Goal: Transaction & Acquisition: Book appointment/travel/reservation

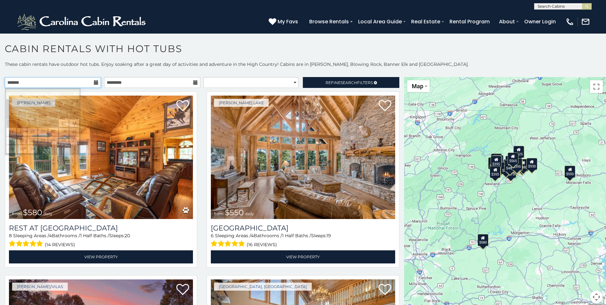
click at [31, 84] on input "text" at bounding box center [53, 82] width 96 height 11
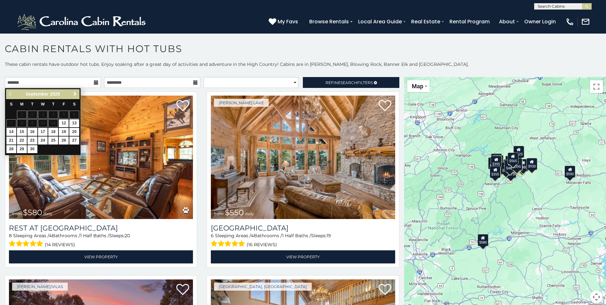
click at [77, 93] on span "Next" at bounding box center [75, 93] width 5 height 5
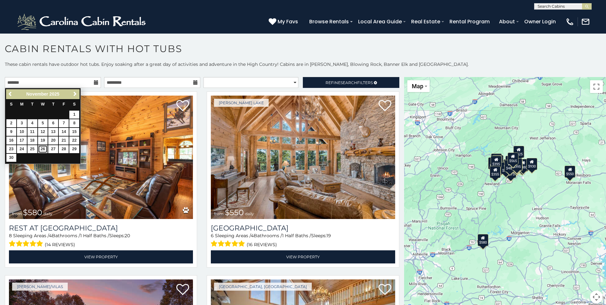
click at [41, 149] on link "26" at bounding box center [43, 149] width 10 height 8
type input "**********"
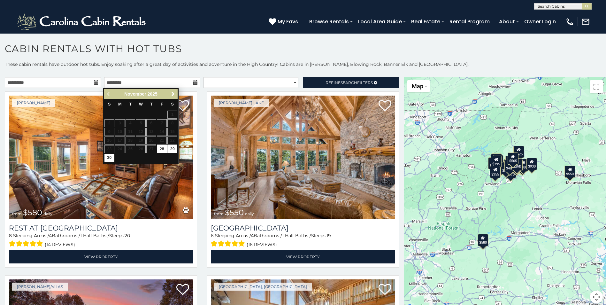
click at [96, 82] on icon at bounding box center [96, 82] width 4 height 4
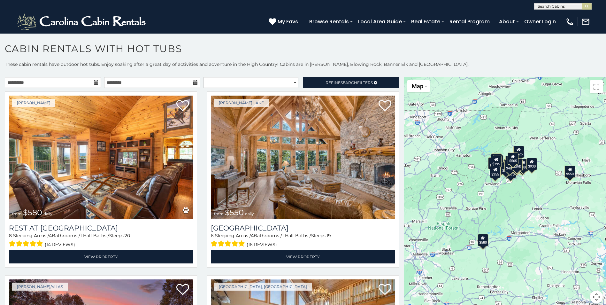
click at [94, 82] on icon at bounding box center [96, 82] width 4 height 4
click at [193, 82] on icon at bounding box center [195, 82] width 4 height 4
click at [163, 81] on input "text" at bounding box center [152, 82] width 96 height 11
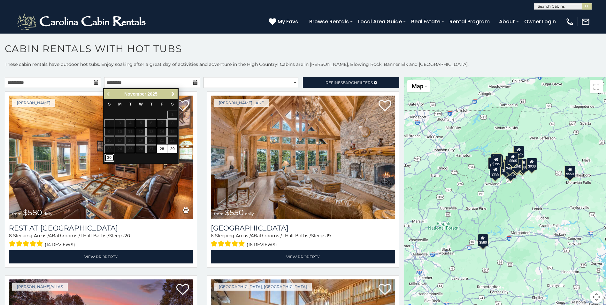
click at [108, 157] on link "30" at bounding box center [110, 158] width 10 height 8
type input "**********"
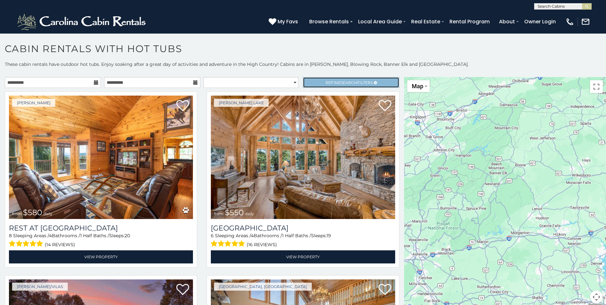
click at [359, 82] on span "Refine Search Filters" at bounding box center [349, 82] width 47 height 5
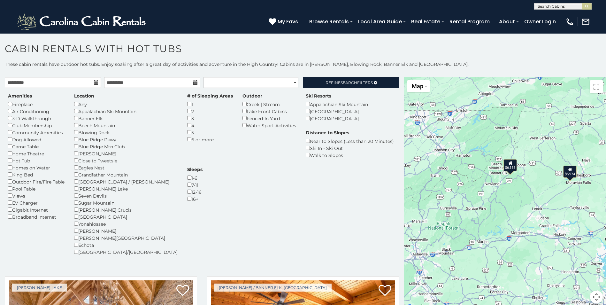
click at [13, 105] on div "Fireplace" at bounding box center [36, 104] width 57 height 7
click at [79, 110] on div "Appalachian Ski Mountain" at bounding box center [126, 111] width 104 height 7
click at [243, 112] on div "Lake Front Cabins" at bounding box center [270, 111] width 54 height 7
click at [238, 108] on div "Outdoor Creek | Stream Lake Front Cabins Fenced-In Yard Water Sport Activities" at bounding box center [269, 111] width 63 height 36
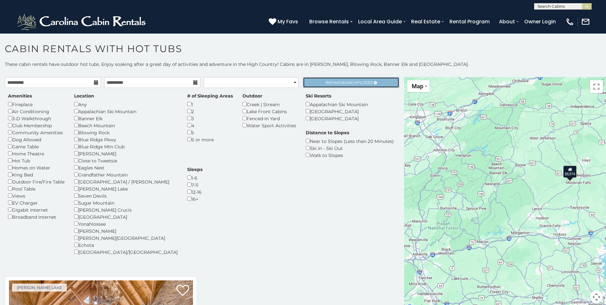
click at [346, 82] on span "Search" at bounding box center [349, 82] width 17 height 5
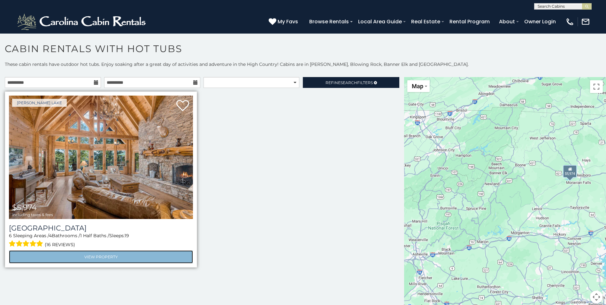
click at [103, 254] on link "View Property" at bounding box center [101, 256] width 184 height 13
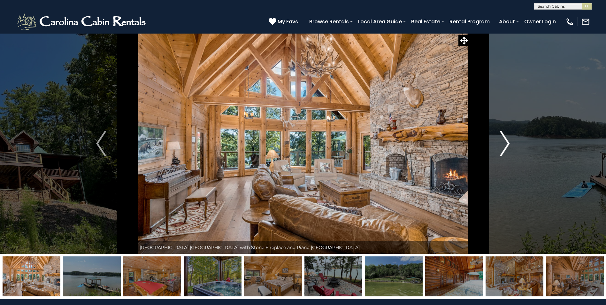
click at [502, 140] on img "Next" at bounding box center [505, 144] width 10 height 26
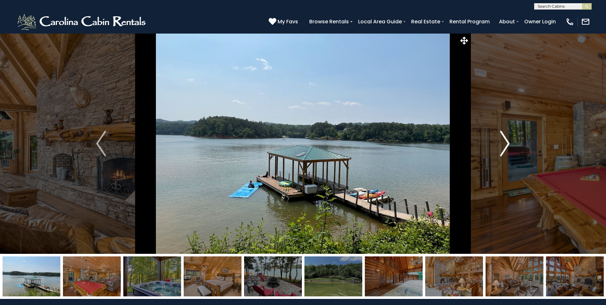
click at [502, 140] on img "Next" at bounding box center [505, 144] width 10 height 26
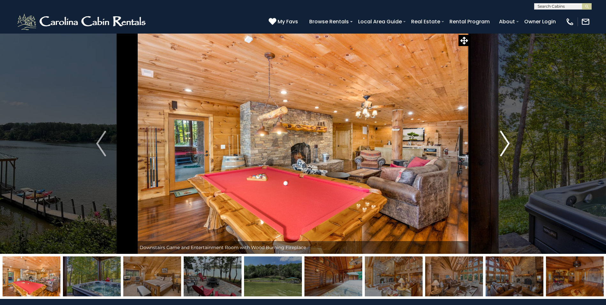
click at [504, 140] on img "Next" at bounding box center [505, 144] width 10 height 26
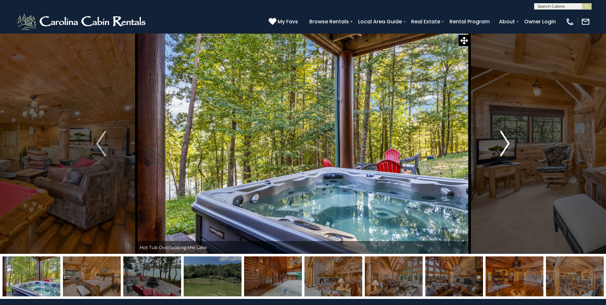
click at [504, 140] on img "Next" at bounding box center [505, 144] width 10 height 26
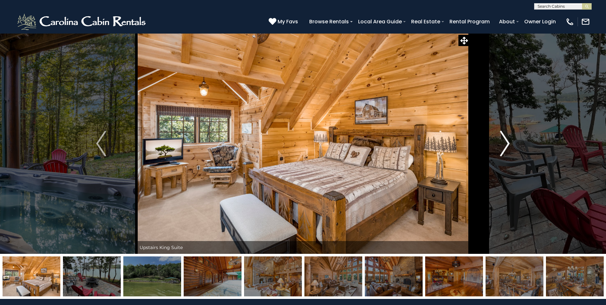
click at [504, 140] on img "Next" at bounding box center [505, 144] width 10 height 26
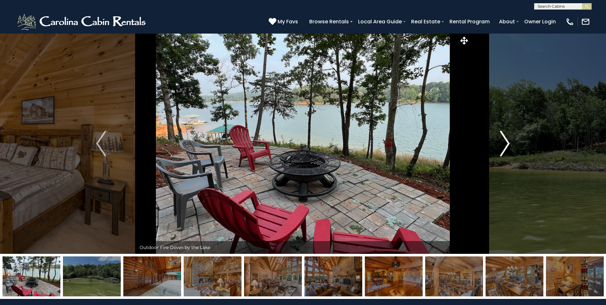
click at [504, 140] on img "Next" at bounding box center [505, 144] width 10 height 26
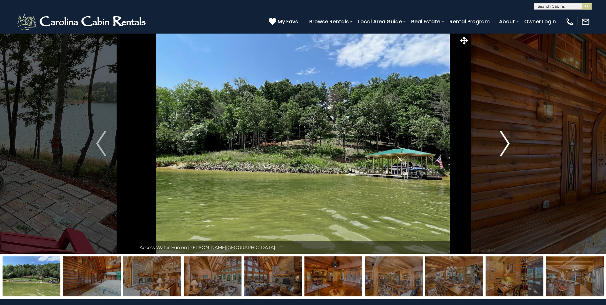
click at [504, 140] on img "Next" at bounding box center [505, 144] width 10 height 26
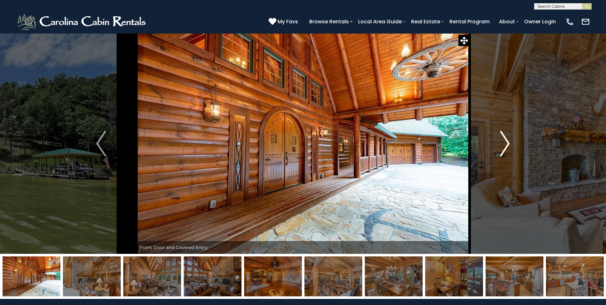
click at [504, 140] on img "Next" at bounding box center [505, 144] width 10 height 26
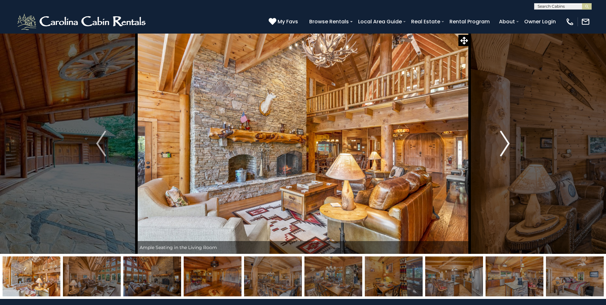
click at [504, 140] on img "Next" at bounding box center [505, 144] width 10 height 26
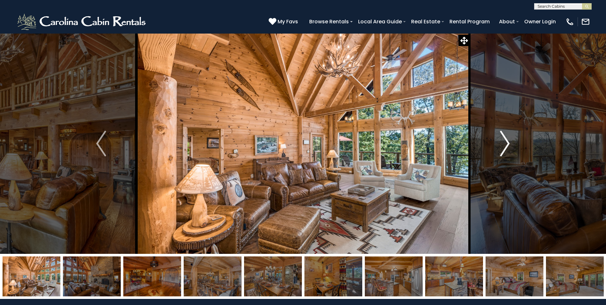
click at [505, 140] on img "Next" at bounding box center [505, 144] width 10 height 26
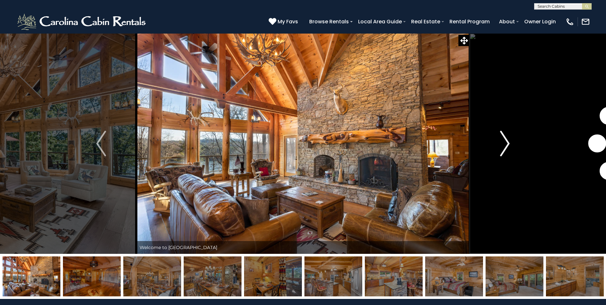
click at [510, 140] on img "Next" at bounding box center [505, 144] width 10 height 26
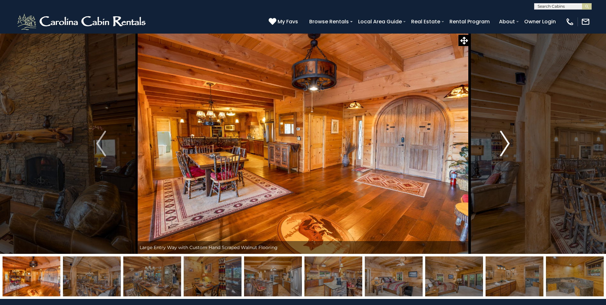
click at [511, 139] on button "Next" at bounding box center [505, 143] width 70 height 221
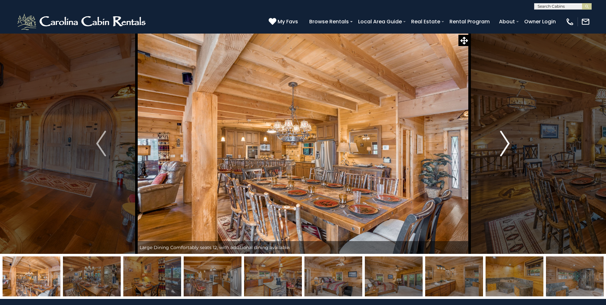
click at [512, 139] on button "Next" at bounding box center [505, 143] width 70 height 221
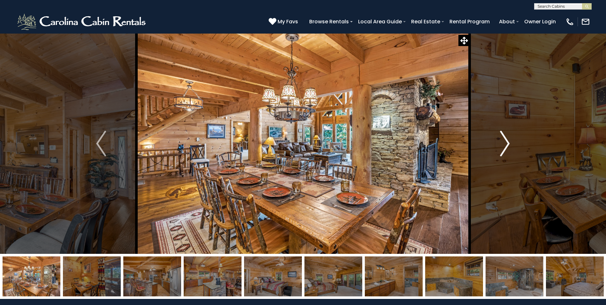
click at [509, 141] on img "Next" at bounding box center [505, 144] width 10 height 26
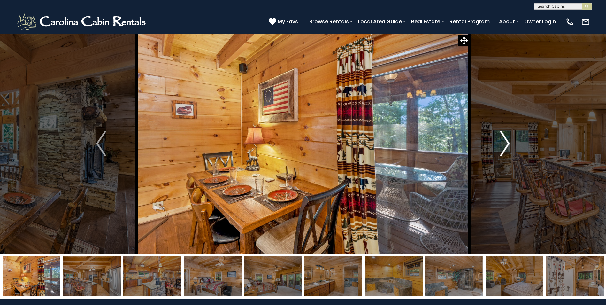
click at [509, 141] on img "Next" at bounding box center [505, 144] width 10 height 26
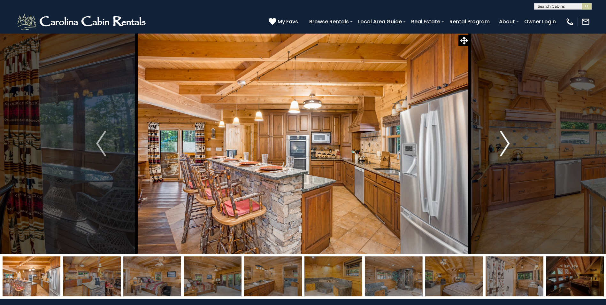
click at [509, 141] on img "Next" at bounding box center [505, 144] width 10 height 26
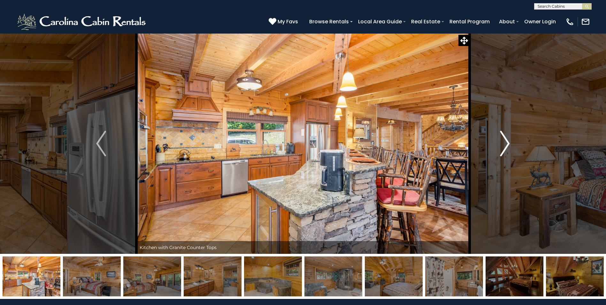
click at [508, 141] on img "Next" at bounding box center [505, 144] width 10 height 26
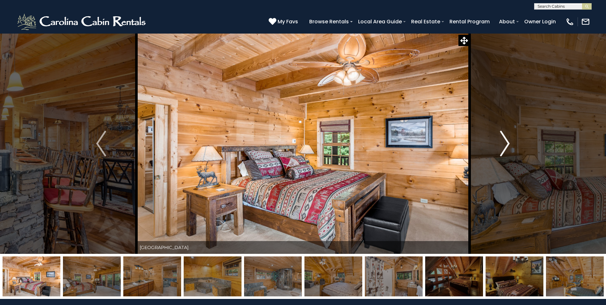
click at [509, 140] on img "Next" at bounding box center [505, 144] width 10 height 26
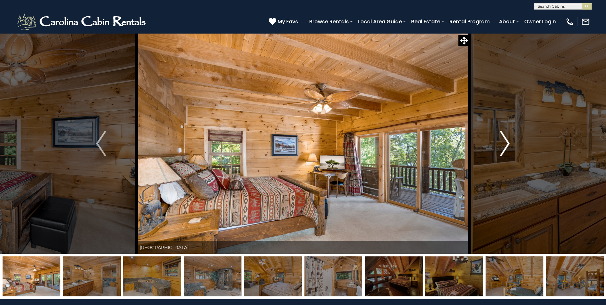
click at [509, 140] on img "Next" at bounding box center [505, 144] width 10 height 26
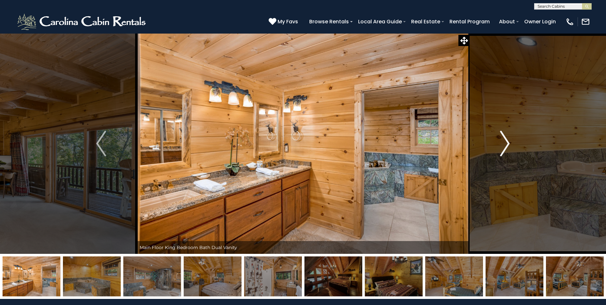
click at [509, 140] on img "Next" at bounding box center [505, 144] width 10 height 26
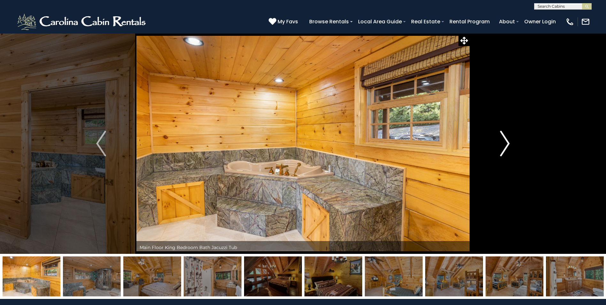
click at [510, 140] on img "Next" at bounding box center [505, 144] width 10 height 26
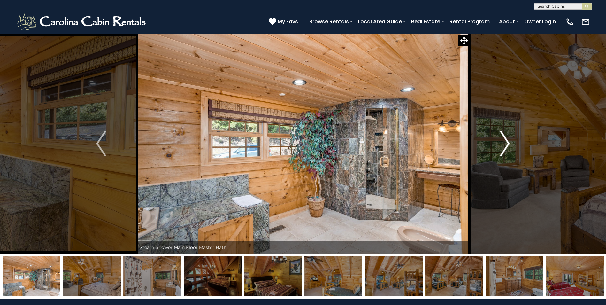
click at [510, 140] on img "Next" at bounding box center [505, 144] width 10 height 26
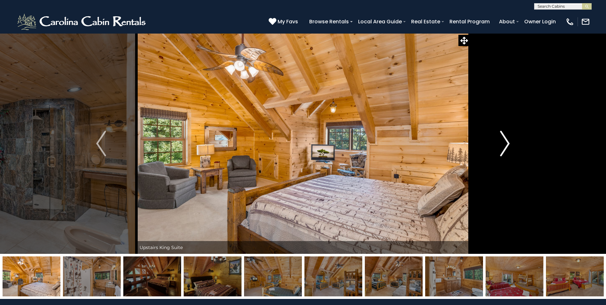
click at [510, 140] on img "Next" at bounding box center [505, 144] width 10 height 26
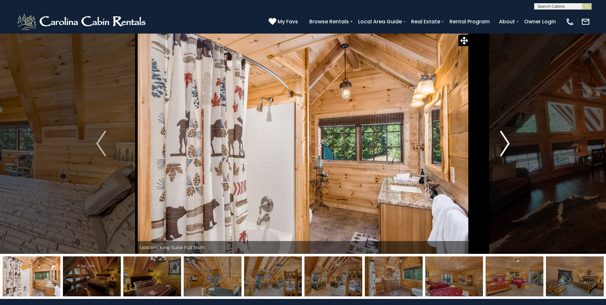
click at [510, 140] on img "Next" at bounding box center [505, 144] width 10 height 26
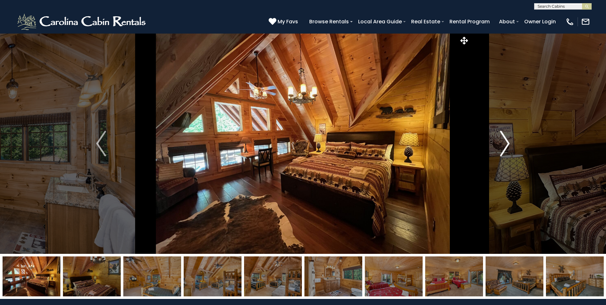
click at [510, 140] on img "Next" at bounding box center [505, 144] width 10 height 26
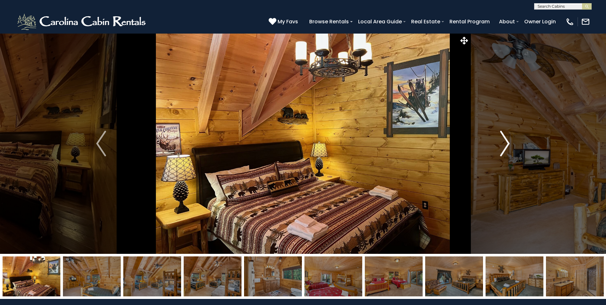
click at [510, 140] on img "Next" at bounding box center [505, 144] width 10 height 26
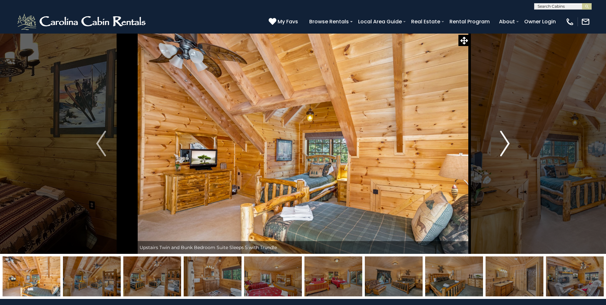
click at [510, 140] on img "Next" at bounding box center [505, 144] width 10 height 26
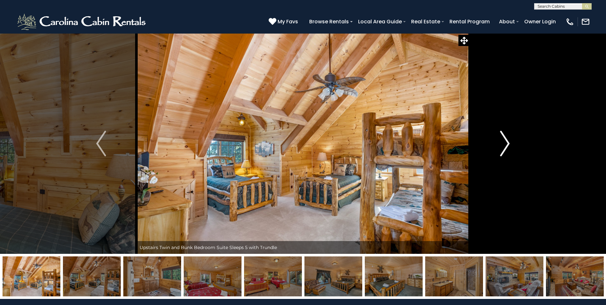
click at [510, 140] on img "Next" at bounding box center [505, 144] width 10 height 26
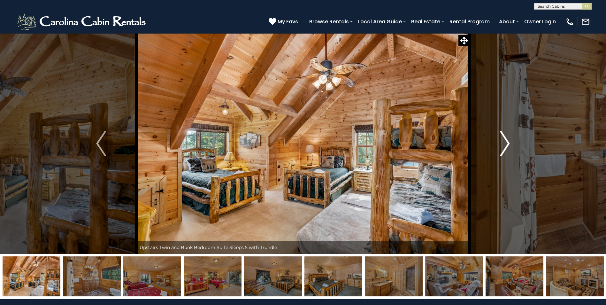
click at [510, 140] on img "Next" at bounding box center [505, 144] width 10 height 26
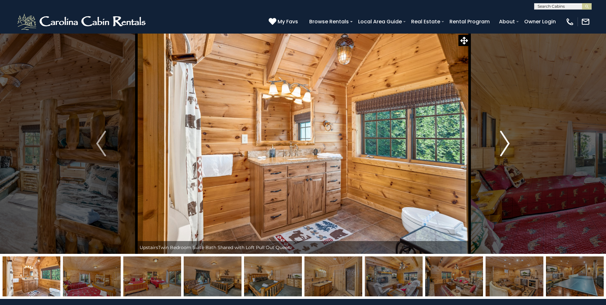
click at [510, 140] on img "Next" at bounding box center [505, 144] width 10 height 26
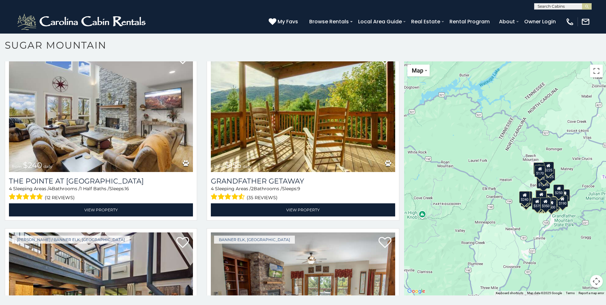
scroll to position [1878, 0]
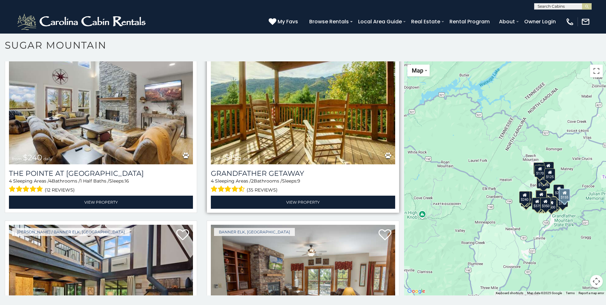
click at [257, 96] on img at bounding box center [303, 102] width 184 height 123
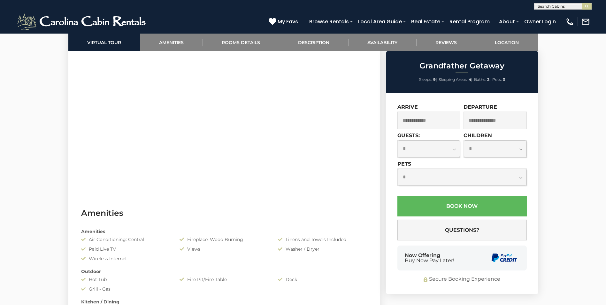
scroll to position [369, 0]
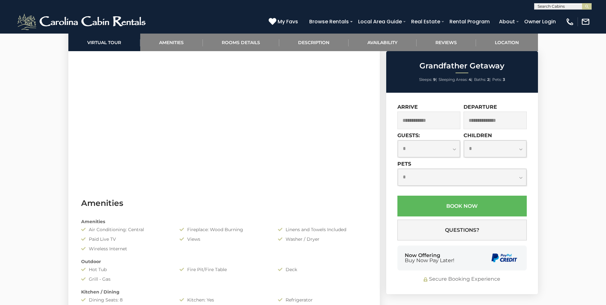
click at [436, 123] on input "text" at bounding box center [429, 121] width 63 height 18
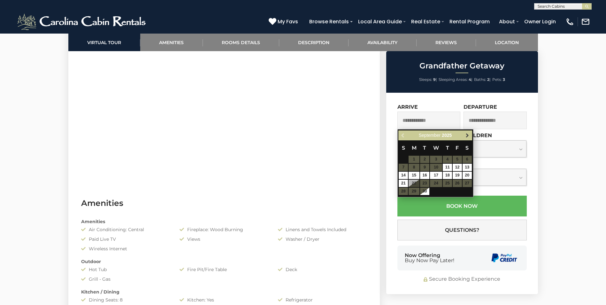
click at [469, 136] on span "Next" at bounding box center [467, 135] width 5 height 5
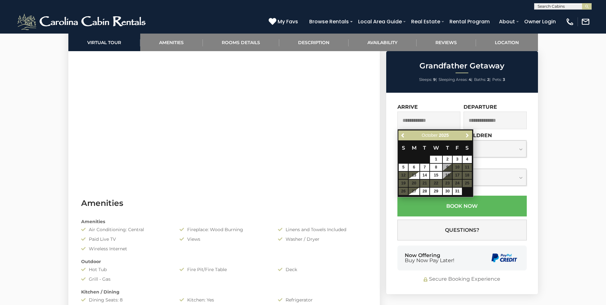
click at [469, 136] on span "Next" at bounding box center [467, 135] width 5 height 5
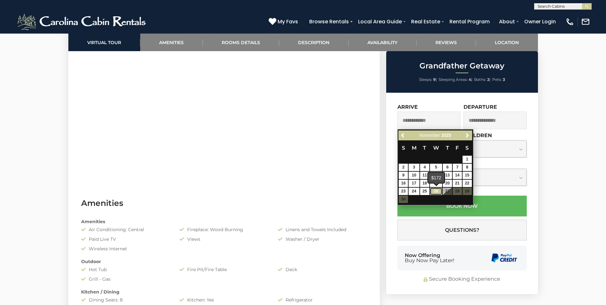
click at [440, 191] on link "26" at bounding box center [436, 191] width 12 height 7
type input "**********"
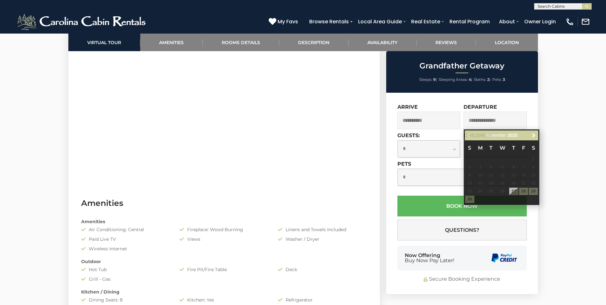
drag, startPoint x: 464, startPoint y: 200, endPoint x: 567, endPoint y: 150, distance: 114.8
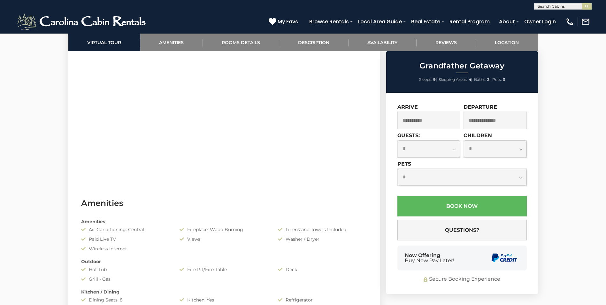
click at [504, 144] on select "**********" at bounding box center [495, 148] width 63 height 17
click at [494, 120] on input "text" at bounding box center [495, 121] width 63 height 18
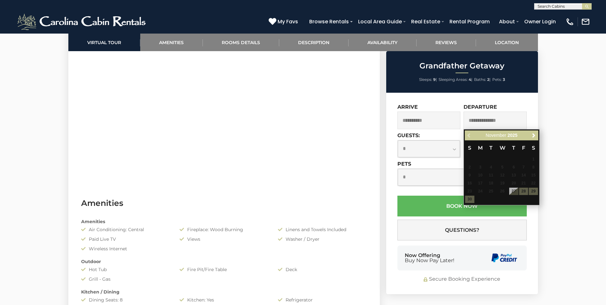
click at [470, 200] on table "S M T W T F S 1 2 3 4 5 6 7 8 9 10 11 12 13 14 15 16 17 18 19 20 21 22 23 24 25…" at bounding box center [502, 171] width 74 height 63
drag, startPoint x: 430, startPoint y: 122, endPoint x: 443, endPoint y: 121, distance: 13.1
click at [430, 122] on input "**********" at bounding box center [429, 121] width 63 height 18
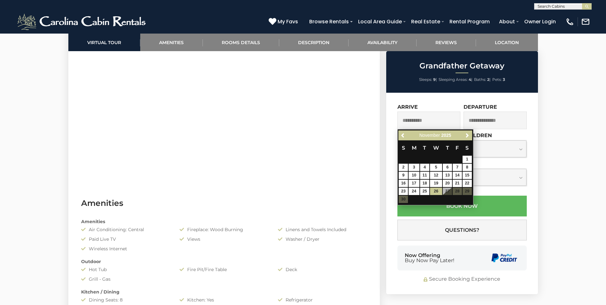
click at [477, 116] on input "text" at bounding box center [495, 121] width 63 height 18
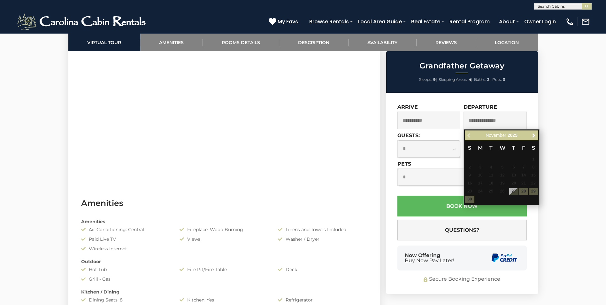
click at [498, 116] on input "text" at bounding box center [495, 121] width 63 height 18
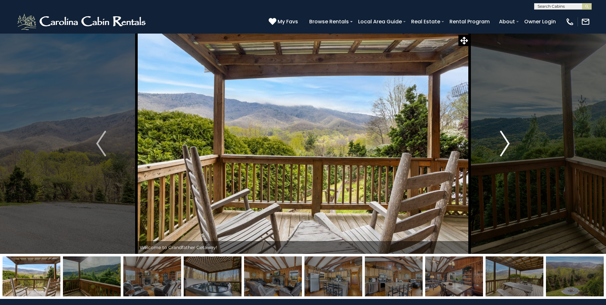
click at [509, 138] on button "Next" at bounding box center [505, 143] width 70 height 221
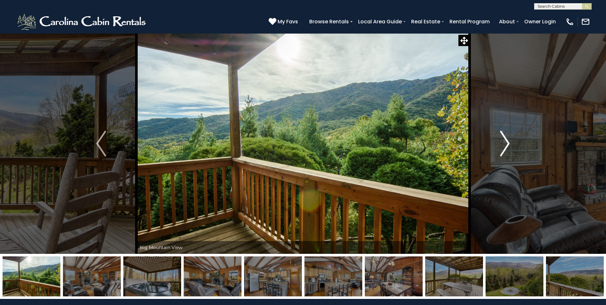
click at [503, 141] on img "Next" at bounding box center [505, 144] width 10 height 26
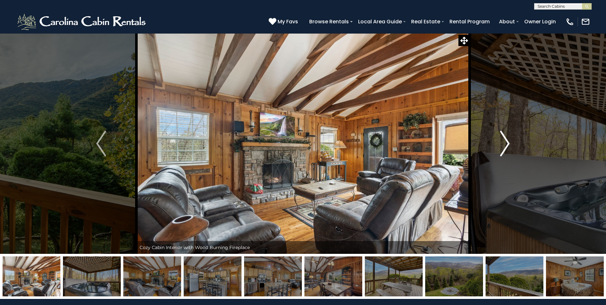
click at [503, 143] on img "Next" at bounding box center [505, 144] width 10 height 26
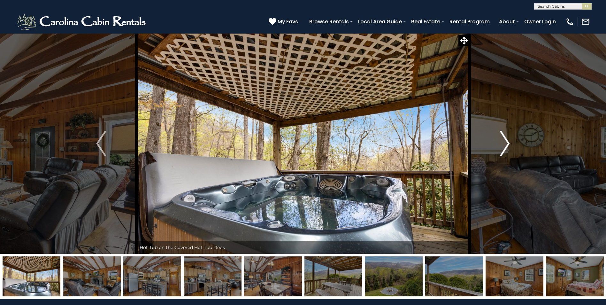
click at [502, 144] on img "Next" at bounding box center [505, 144] width 10 height 26
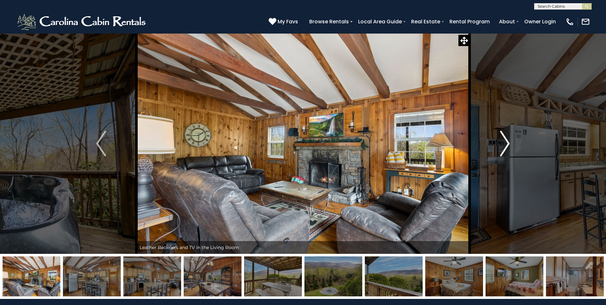
click at [501, 144] on img "Next" at bounding box center [505, 144] width 10 height 26
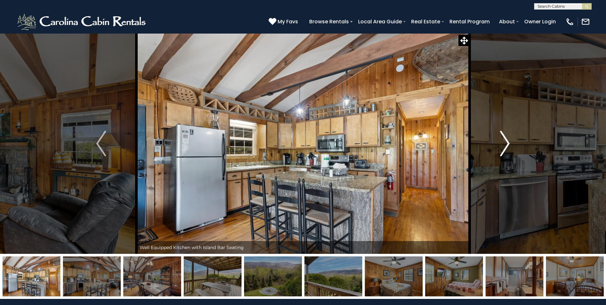
click at [501, 145] on img "Next" at bounding box center [505, 144] width 10 height 26
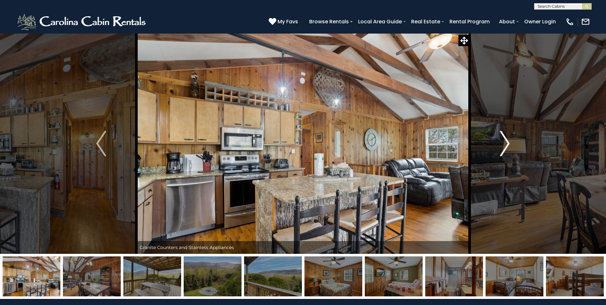
click at [501, 145] on img "Next" at bounding box center [505, 144] width 10 height 26
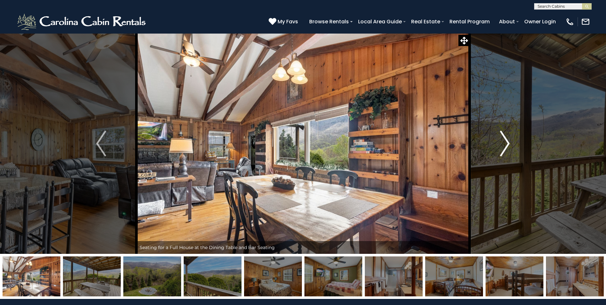
click at [501, 145] on img "Next" at bounding box center [505, 144] width 10 height 26
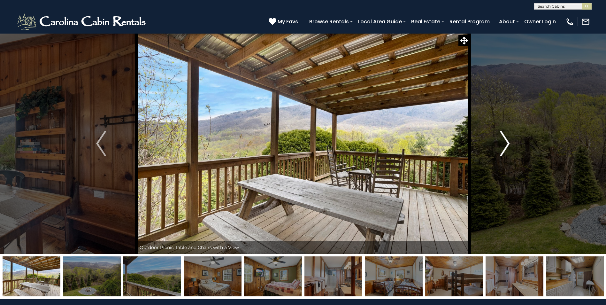
click at [501, 145] on img "Next" at bounding box center [505, 144] width 10 height 26
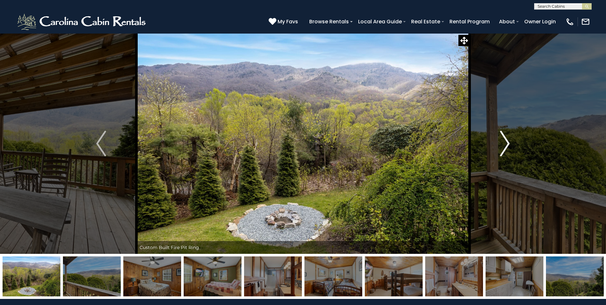
click at [501, 145] on img "Next" at bounding box center [505, 144] width 10 height 26
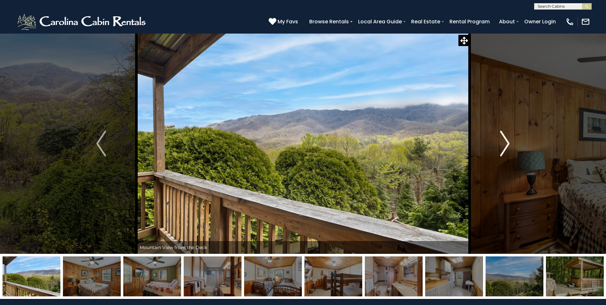
click at [501, 145] on img "Next" at bounding box center [505, 144] width 10 height 26
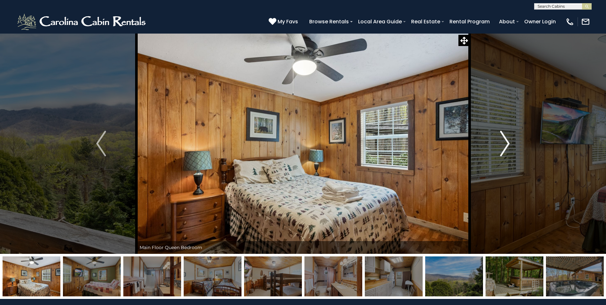
click at [501, 145] on img "Next" at bounding box center [505, 144] width 10 height 26
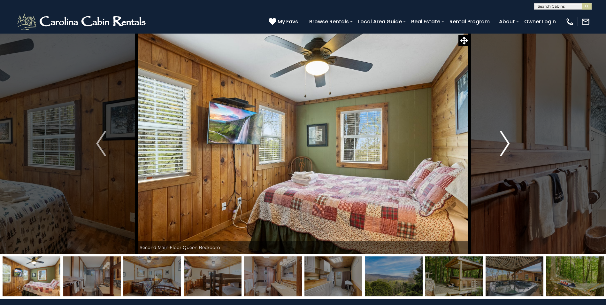
click at [501, 145] on img "Next" at bounding box center [505, 144] width 10 height 26
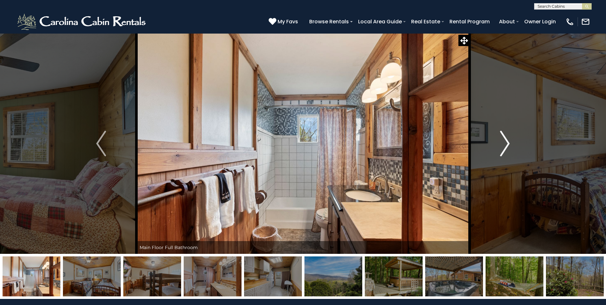
click at [502, 148] on img "Next" at bounding box center [505, 144] width 10 height 26
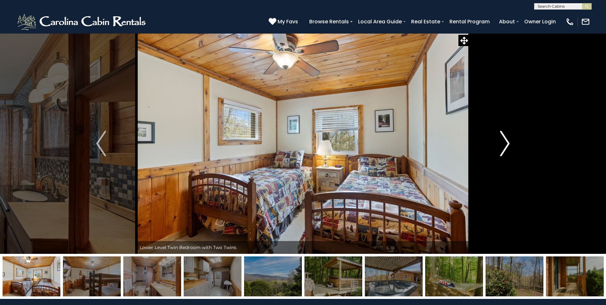
click at [502, 148] on img "Next" at bounding box center [505, 144] width 10 height 26
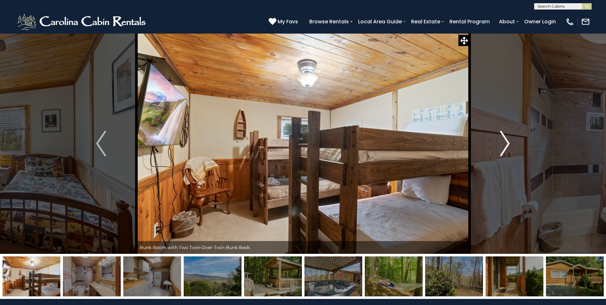
click at [502, 148] on img "Next" at bounding box center [505, 144] width 10 height 26
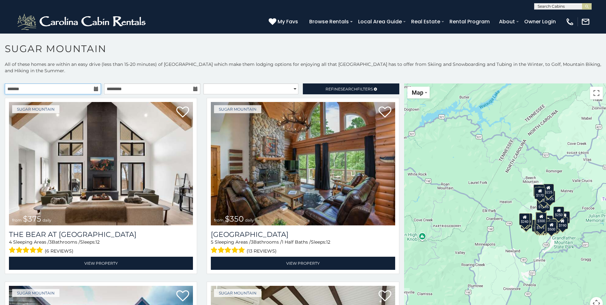
click at [66, 89] on input "text" at bounding box center [53, 88] width 96 height 11
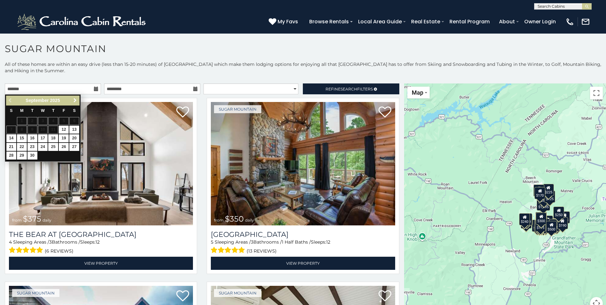
click at [75, 97] on link "Next" at bounding box center [75, 101] width 8 height 8
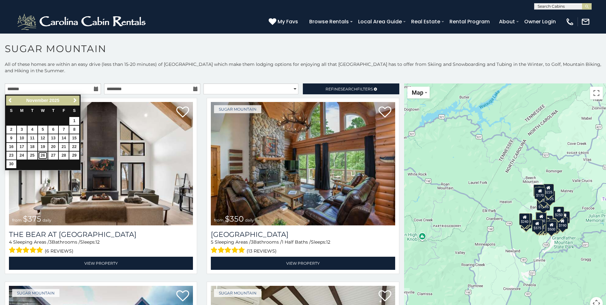
click at [43, 154] on link "26" at bounding box center [43, 156] width 10 height 8
type input "**********"
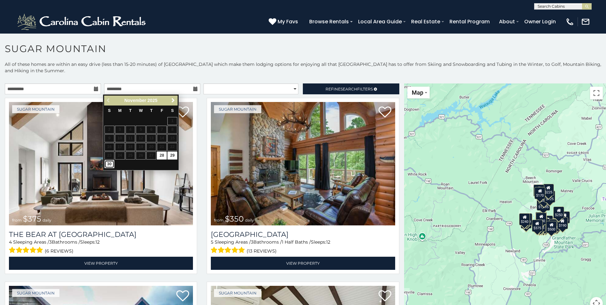
click at [108, 161] on link "30" at bounding box center [110, 164] width 10 height 8
type input "**********"
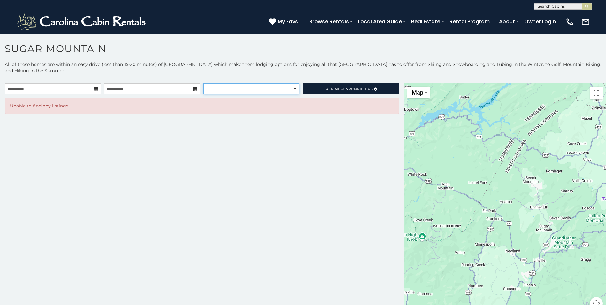
click at [244, 89] on select "**********" at bounding box center [252, 88] width 96 height 11
select select "**********"
click at [204, 83] on select "**********" at bounding box center [252, 88] width 96 height 11
click at [345, 90] on span "Search" at bounding box center [349, 89] width 17 height 5
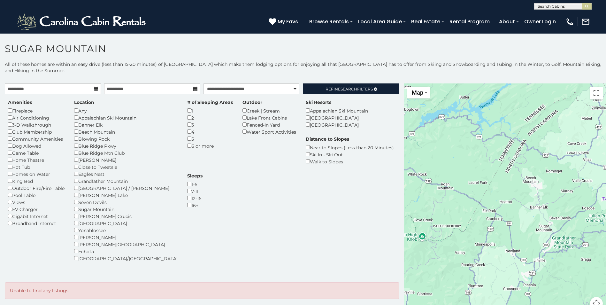
click at [12, 178] on div "King Bed" at bounding box center [36, 180] width 57 height 7
click at [7, 187] on div "Amenities Fireplace Air Conditioning 3-D Walkthrough Club Membership Community …" at bounding box center [36, 163] width 66 height 128
click at [13, 197] on div "Pool Table" at bounding box center [36, 194] width 57 height 7
click at [10, 191] on div "Amenities Fireplace Air Conditioning 3-D Walkthrough Club Membership Community …" at bounding box center [36, 163] width 66 height 128
click at [349, 89] on span "Search" at bounding box center [349, 89] width 17 height 5
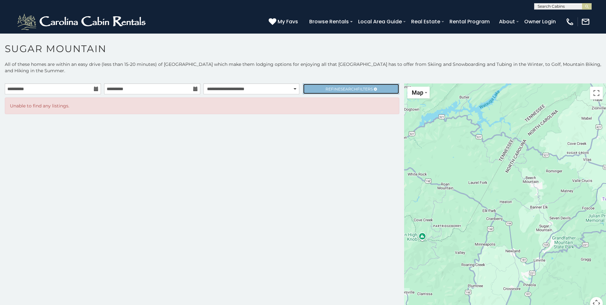
click at [326, 89] on span "Refine Search Filters" at bounding box center [349, 89] width 47 height 5
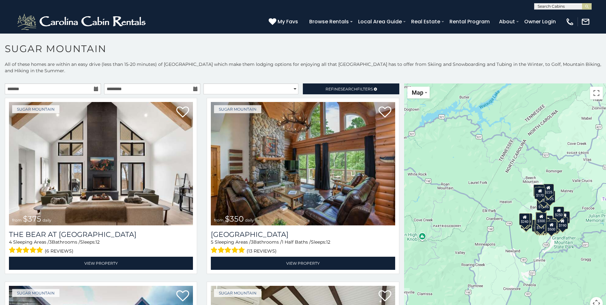
click at [95, 88] on icon at bounding box center [96, 89] width 4 height 4
click at [94, 88] on icon at bounding box center [96, 89] width 4 height 4
click at [67, 91] on input "text" at bounding box center [53, 88] width 96 height 11
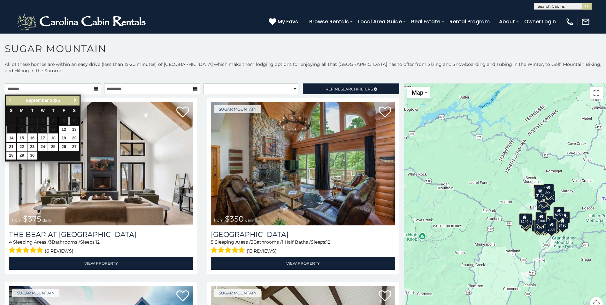
click at [74, 101] on span "Next" at bounding box center [75, 100] width 5 height 5
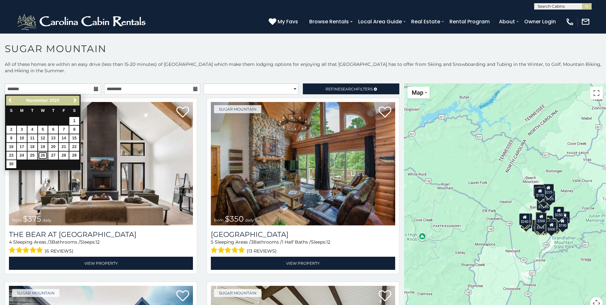
click at [41, 154] on link "26" at bounding box center [43, 156] width 10 height 8
type input "**********"
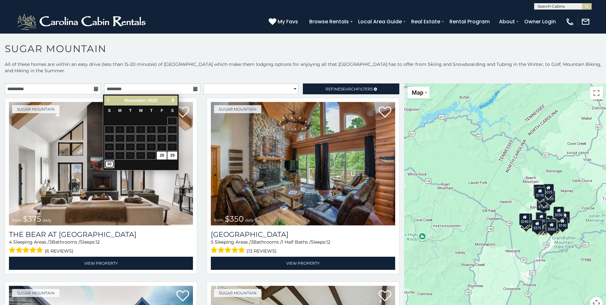
click at [106, 163] on link "30" at bounding box center [110, 164] width 10 height 8
type input "**********"
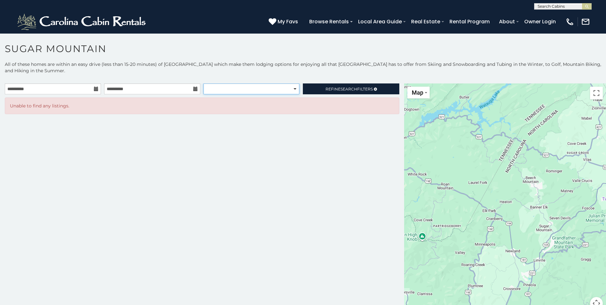
click at [287, 90] on select "**********" at bounding box center [252, 88] width 96 height 11
select select "*********"
click at [204, 83] on select "**********" at bounding box center [252, 88] width 96 height 11
click at [355, 88] on span "Search" at bounding box center [349, 89] width 17 height 5
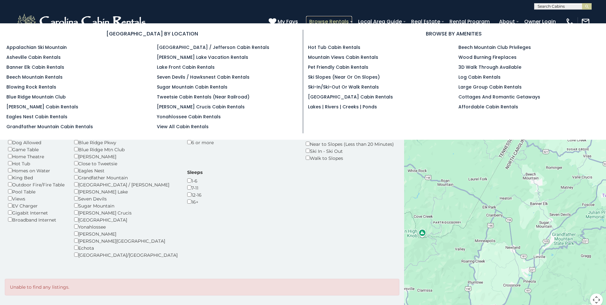
click at [333, 20] on link "Browse Rentals" at bounding box center [329, 21] width 46 height 11
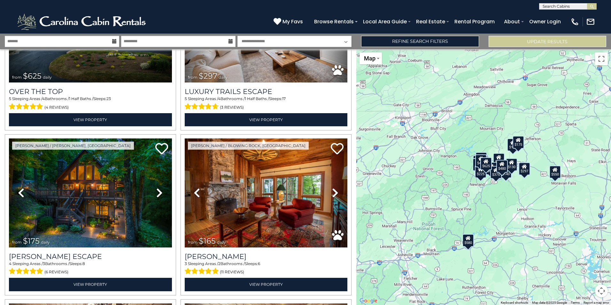
scroll to position [140, 0]
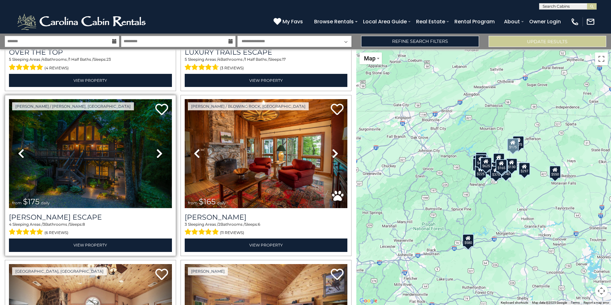
click at [105, 156] on img at bounding box center [90, 153] width 163 height 109
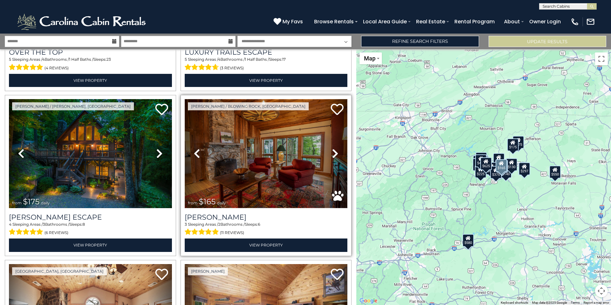
click at [238, 162] on img at bounding box center [266, 153] width 163 height 109
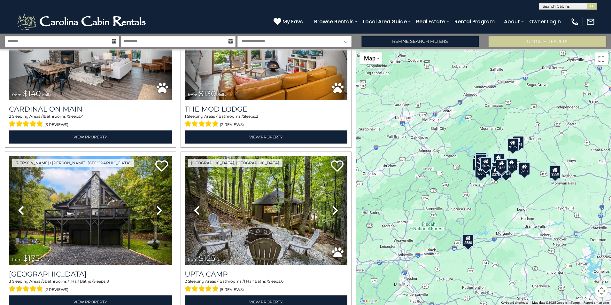
scroll to position [1742, 0]
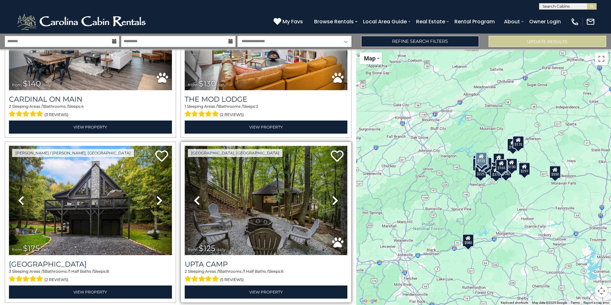
click at [259, 195] on img at bounding box center [266, 200] width 163 height 109
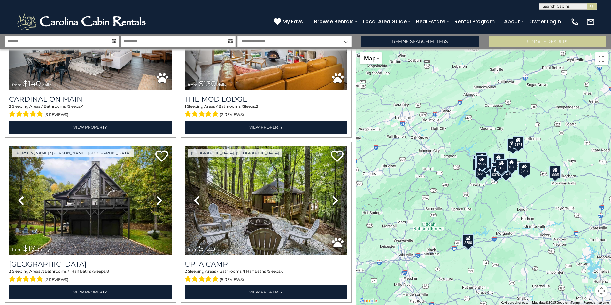
click at [520, 145] on div "$175" at bounding box center [518, 142] width 12 height 13
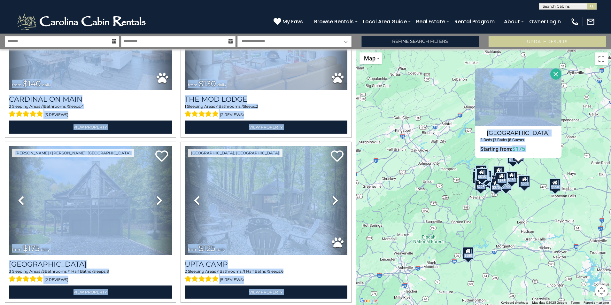
drag, startPoint x: 611, startPoint y: 43, endPoint x: 613, endPoint y: 50, distance: 6.9
click at [611, 50] on html "**********" at bounding box center [305, 152] width 611 height 305
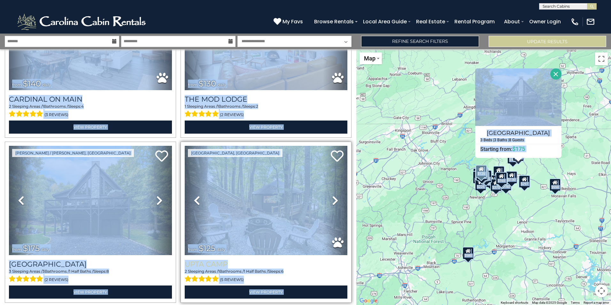
drag, startPoint x: 340, startPoint y: 256, endPoint x: 339, endPoint y: 252, distance: 4.2
click at [339, 269] on div "2 Sleeping Areas / 1 Bathrooms / 1 Half Baths / Sleeps: 6 (5 reviews)" at bounding box center [266, 276] width 163 height 15
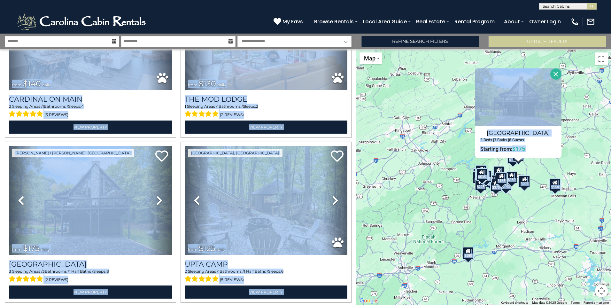
scroll to position [1843, 0]
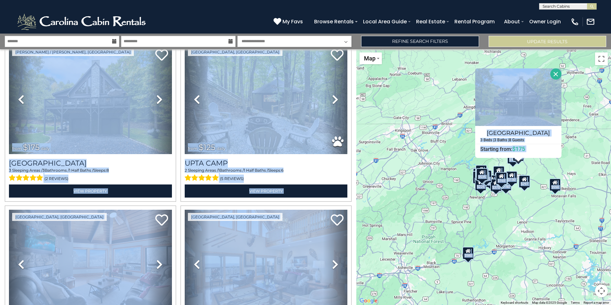
click at [402, 100] on div "$625 $297 $175 $165 $300 $580 $290 $424 $395 $270 $185 $265 $230 $550 $349 $230…" at bounding box center [483, 177] width 255 height 256
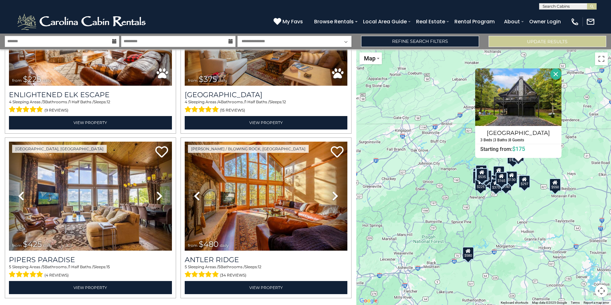
scroll to position [2258, 0]
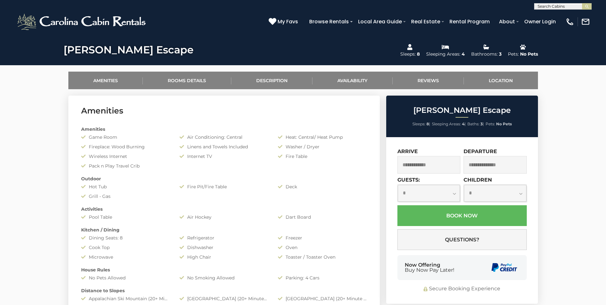
scroll to position [272, 0]
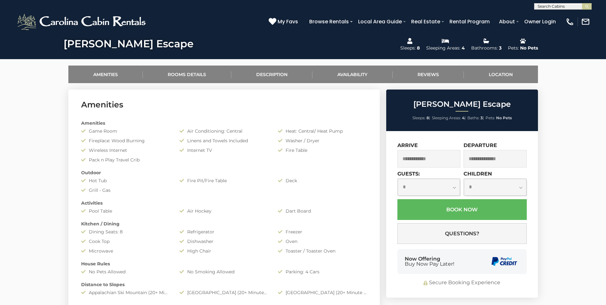
click at [426, 160] on input "text" at bounding box center [429, 159] width 63 height 18
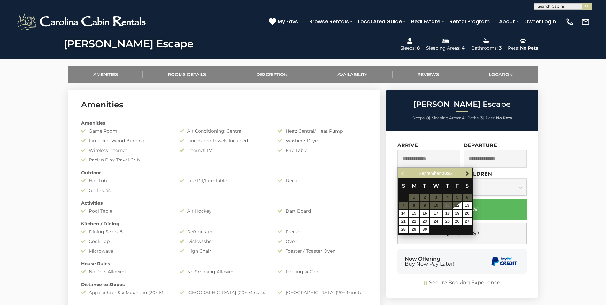
click at [467, 175] on span "Next" at bounding box center [467, 173] width 5 height 5
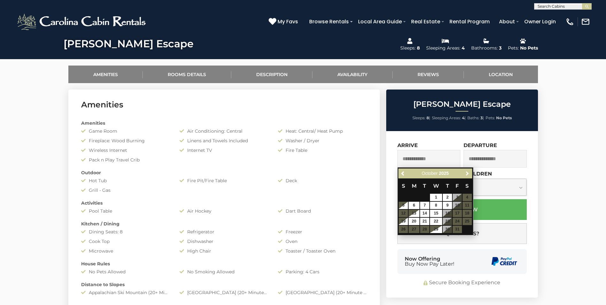
click at [467, 175] on span "Next" at bounding box center [467, 173] width 5 height 5
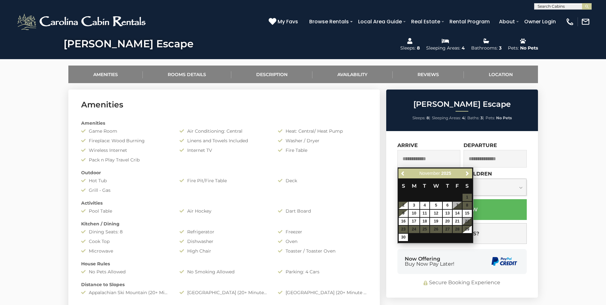
click at [436, 228] on table "S M T W T F S 1 2 3 4 5 6 7 8 9 10 11 12 13 14 15 16 17 18 19 20 21 22 23 24 25…" at bounding box center [436, 209] width 74 height 63
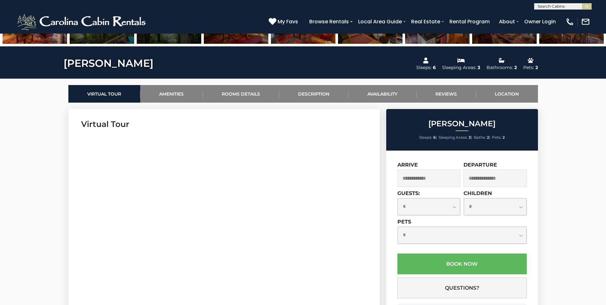
scroll to position [254, 0]
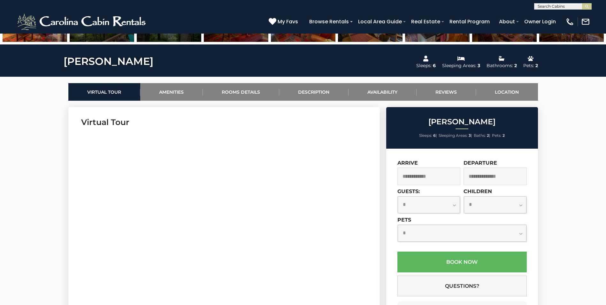
click at [432, 178] on input "text" at bounding box center [429, 177] width 63 height 18
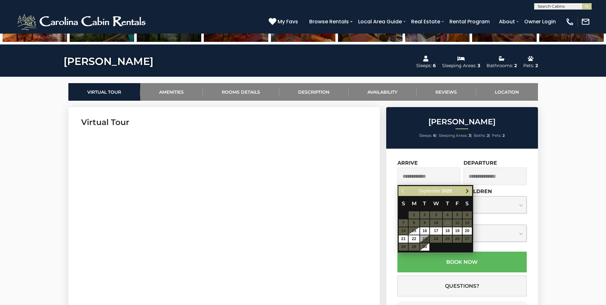
click at [470, 192] on span "Next" at bounding box center [467, 191] width 5 height 5
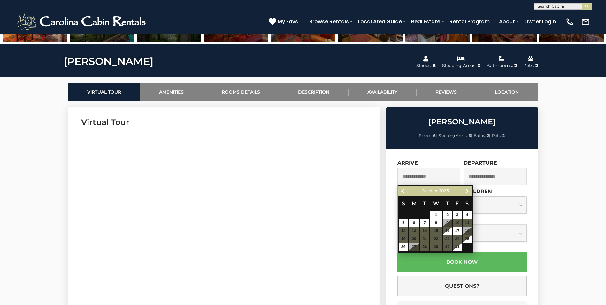
click at [470, 192] on span "Next" at bounding box center [467, 191] width 5 height 5
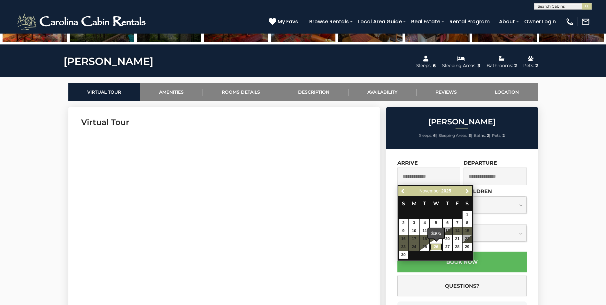
click at [437, 248] on link "26" at bounding box center [436, 246] width 12 height 7
type input "**********"
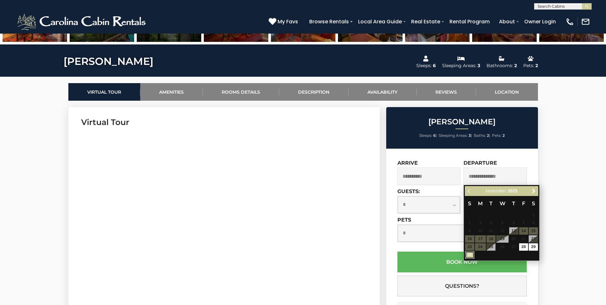
click at [472, 254] on link "30" at bounding box center [469, 254] width 9 height 7
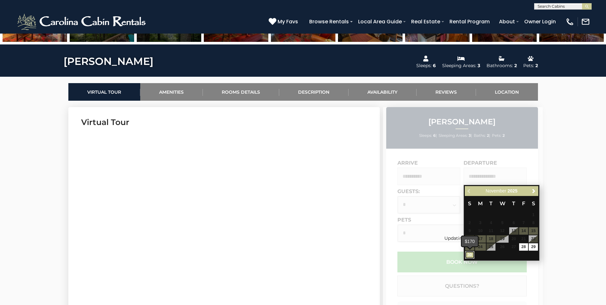
type input "**********"
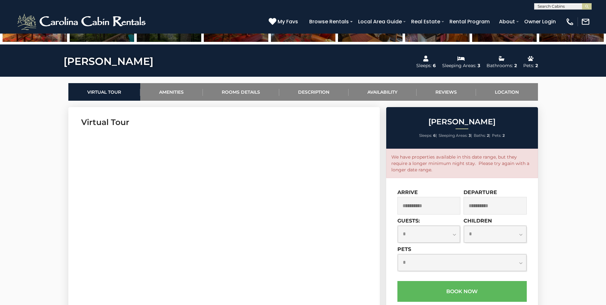
click at [442, 232] on select "**********" at bounding box center [429, 234] width 63 height 17
select select "*"
click at [398, 226] on select "**********" at bounding box center [429, 234] width 63 height 17
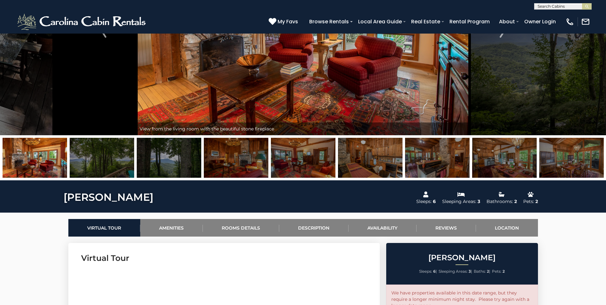
scroll to position [0, 0]
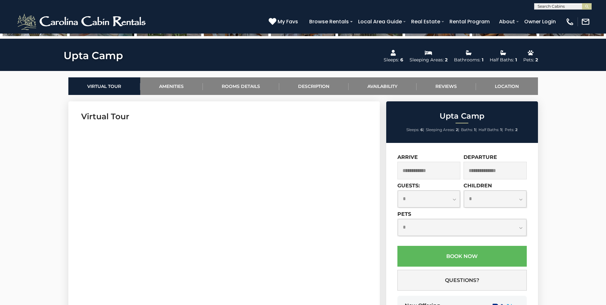
scroll to position [322, 0]
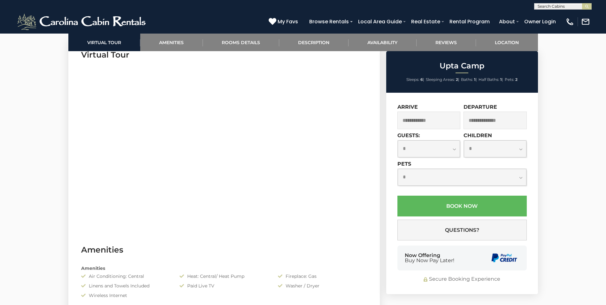
click at [429, 120] on input "text" at bounding box center [429, 121] width 63 height 18
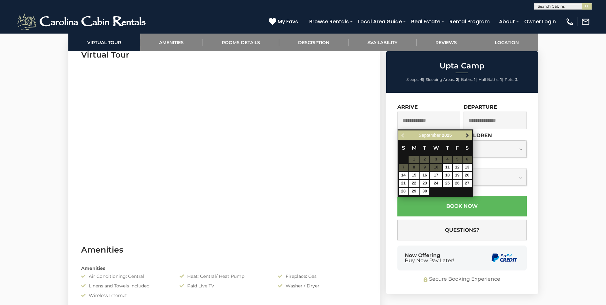
click at [468, 137] on span "Next" at bounding box center [467, 135] width 5 height 5
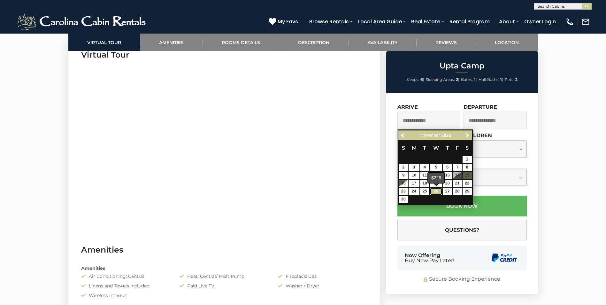
click at [434, 191] on link "26" at bounding box center [436, 191] width 12 height 7
type input "**********"
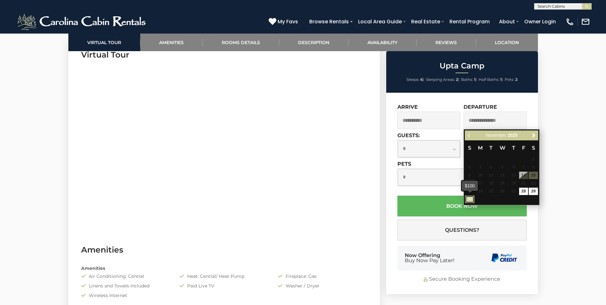
click at [470, 199] on link "30" at bounding box center [469, 199] width 9 height 7
type input "**********"
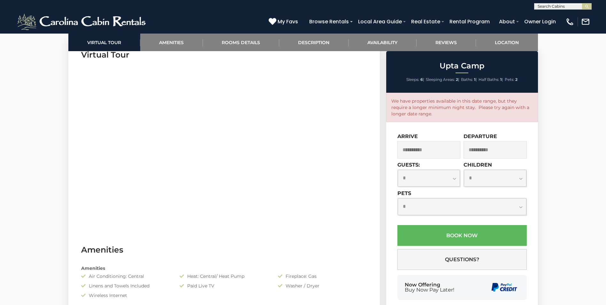
click at [449, 177] on select "**********" at bounding box center [429, 178] width 63 height 17
select select "*"
click at [398, 170] on select "**********" at bounding box center [429, 178] width 63 height 17
click at [419, 208] on select "**********" at bounding box center [462, 206] width 129 height 17
click at [398, 198] on select "**********" at bounding box center [462, 206] width 129 height 17
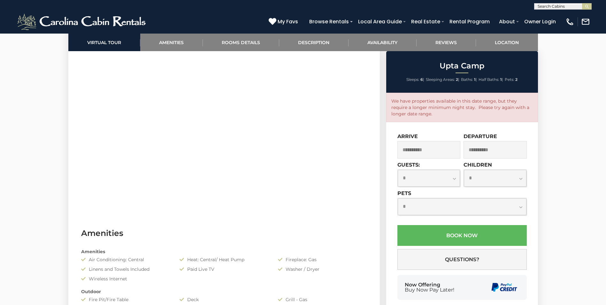
scroll to position [277, 0]
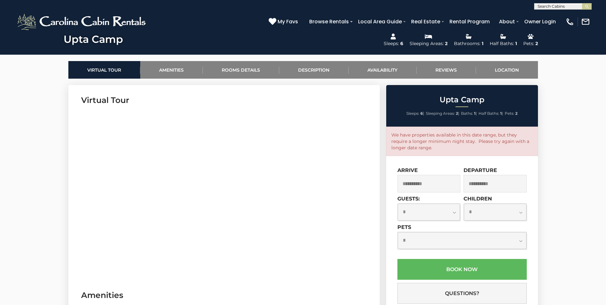
click at [421, 239] on select "**********" at bounding box center [462, 240] width 129 height 17
select select "*"
click at [398, 232] on select "**********" at bounding box center [462, 240] width 129 height 17
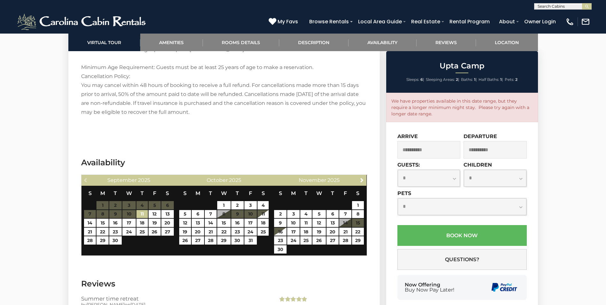
scroll to position [336, 0]
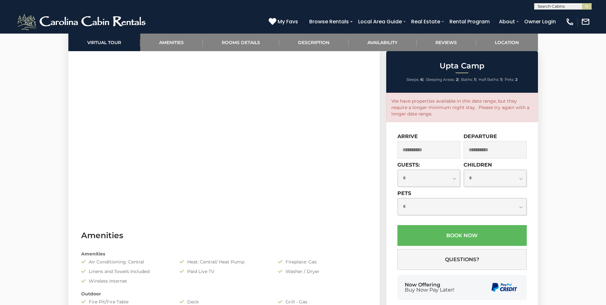
click at [427, 151] on input "**********" at bounding box center [429, 150] width 63 height 18
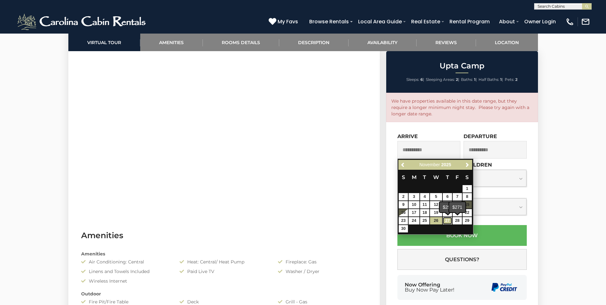
click at [449, 220] on link "27" at bounding box center [447, 220] width 9 height 7
type input "**********"
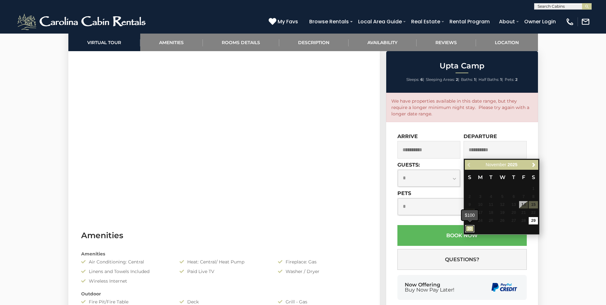
drag, startPoint x: 470, startPoint y: 228, endPoint x: 526, endPoint y: 191, distance: 67.7
click at [470, 228] on link "30" at bounding box center [469, 228] width 9 height 7
type input "**********"
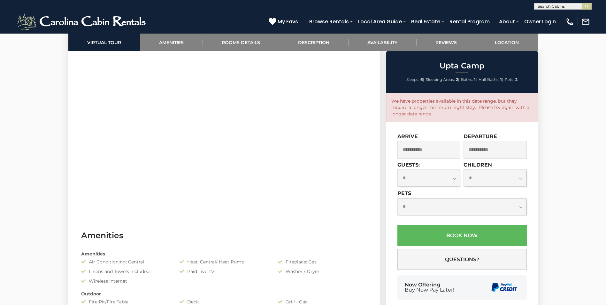
click at [445, 148] on input "**********" at bounding box center [429, 150] width 63 height 18
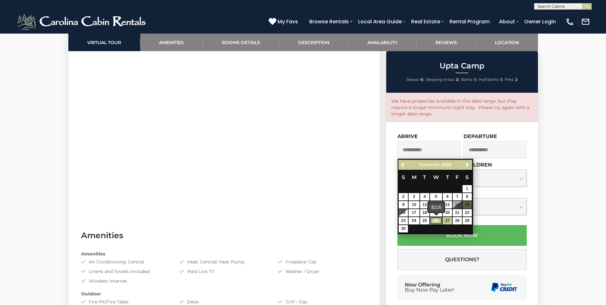
click at [434, 221] on link "26" at bounding box center [436, 220] width 12 height 7
type input "**********"
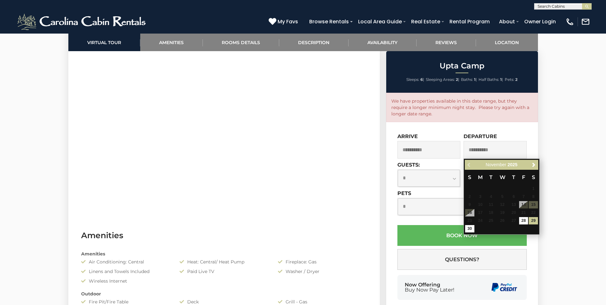
click at [488, 148] on input "**********" at bounding box center [495, 150] width 63 height 18
click at [472, 228] on link "30" at bounding box center [469, 228] width 9 height 7
type input "**********"
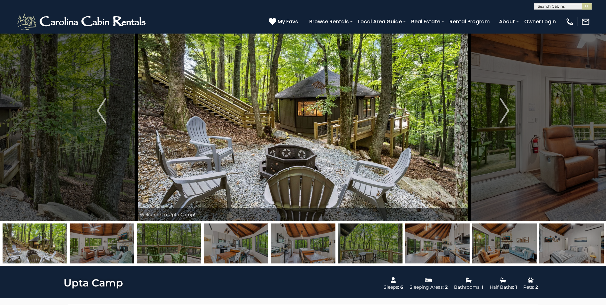
scroll to position [56, 0]
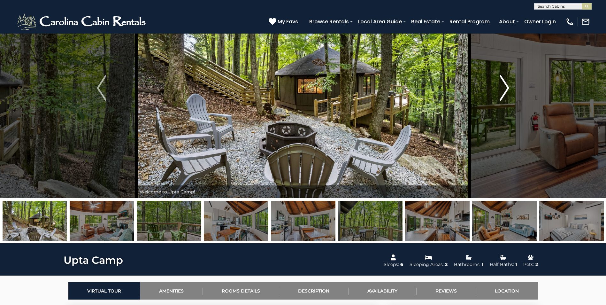
click at [503, 91] on img "Next" at bounding box center [505, 88] width 10 height 26
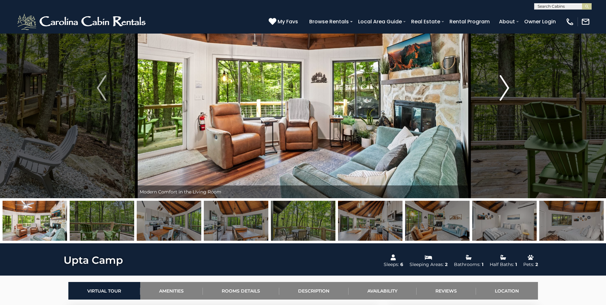
click at [503, 91] on img "Next" at bounding box center [505, 88] width 10 height 26
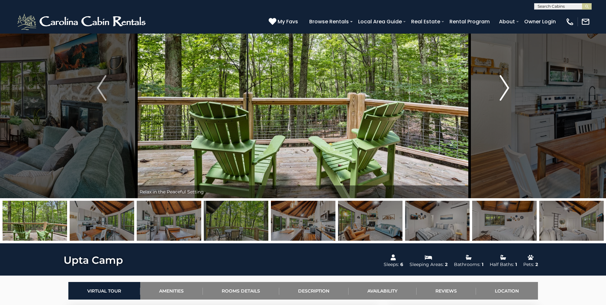
click at [505, 91] on img "Next" at bounding box center [505, 88] width 10 height 26
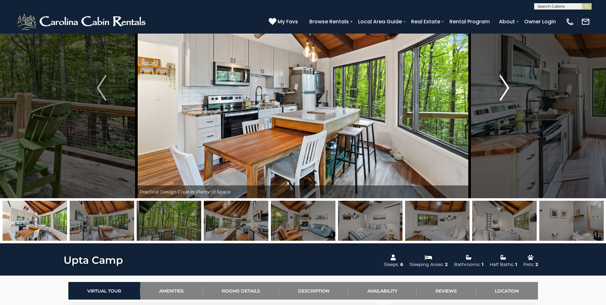
click at [505, 91] on img "Next" at bounding box center [505, 88] width 10 height 26
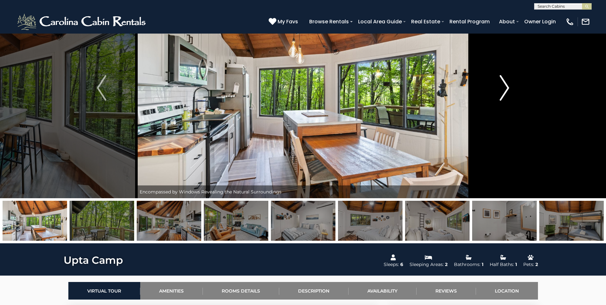
click at [505, 91] on img "Next" at bounding box center [505, 88] width 10 height 26
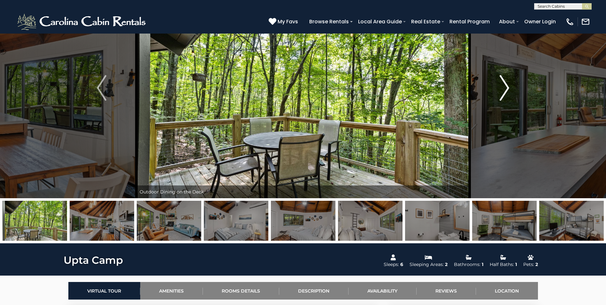
click at [505, 91] on img "Next" at bounding box center [505, 88] width 10 height 26
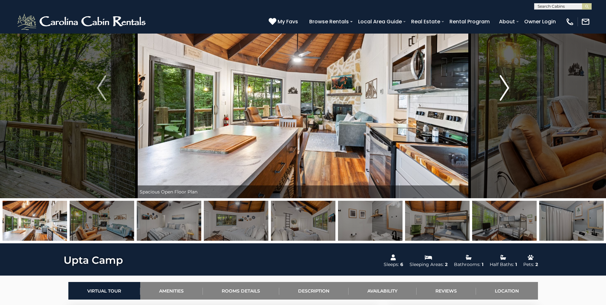
click at [505, 91] on img "Next" at bounding box center [505, 88] width 10 height 26
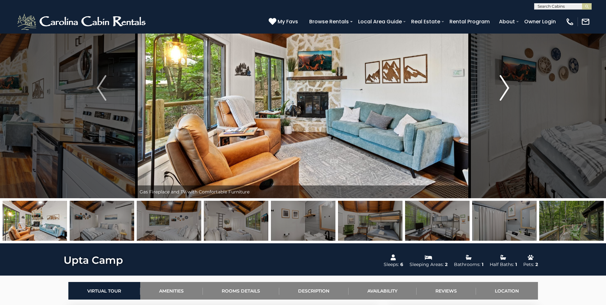
click at [505, 91] on img "Next" at bounding box center [505, 88] width 10 height 26
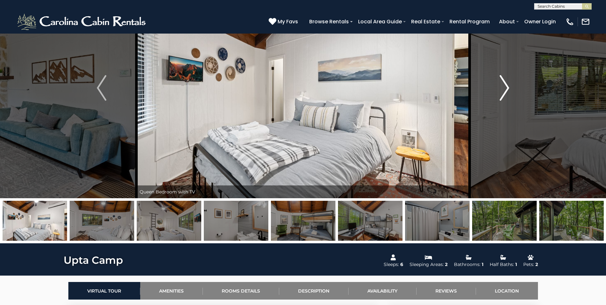
click at [505, 91] on img "Next" at bounding box center [505, 88] width 10 height 26
